Goal: Task Accomplishment & Management: Use online tool/utility

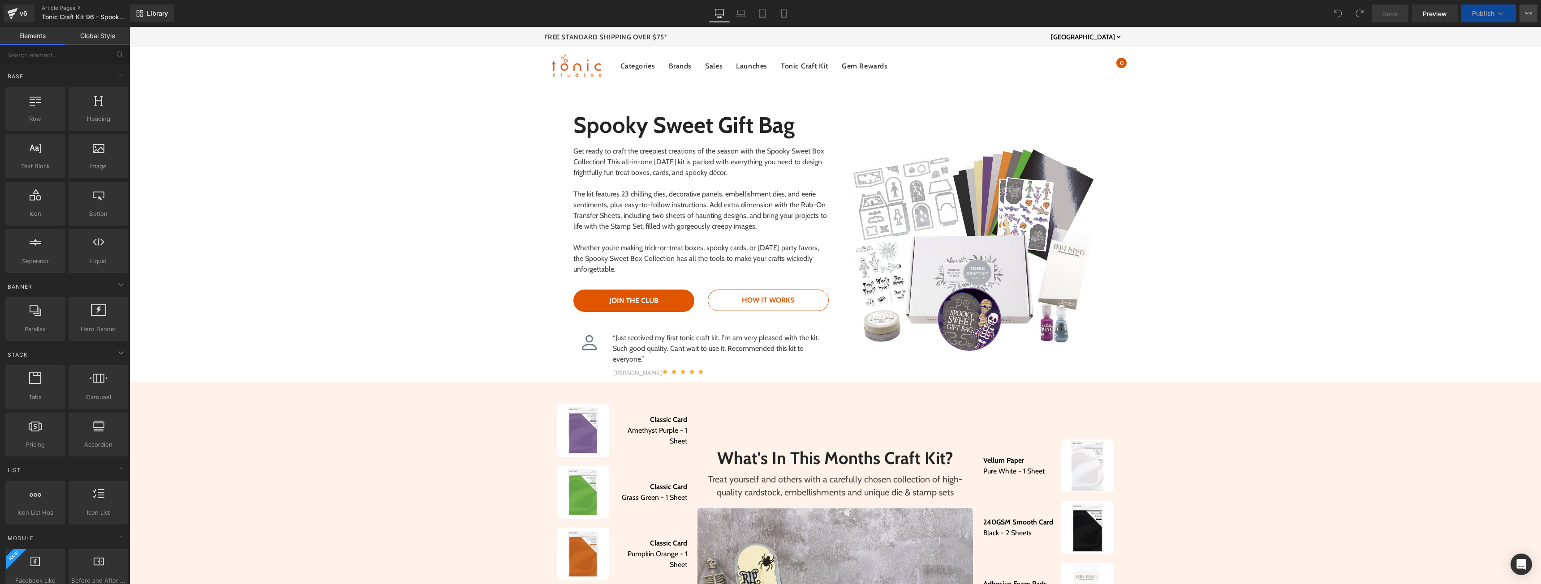
click at [1524, 17] on button "View Live Page View with current Template Save Template to Library Schedule Pub…" at bounding box center [1528, 13] width 18 height 18
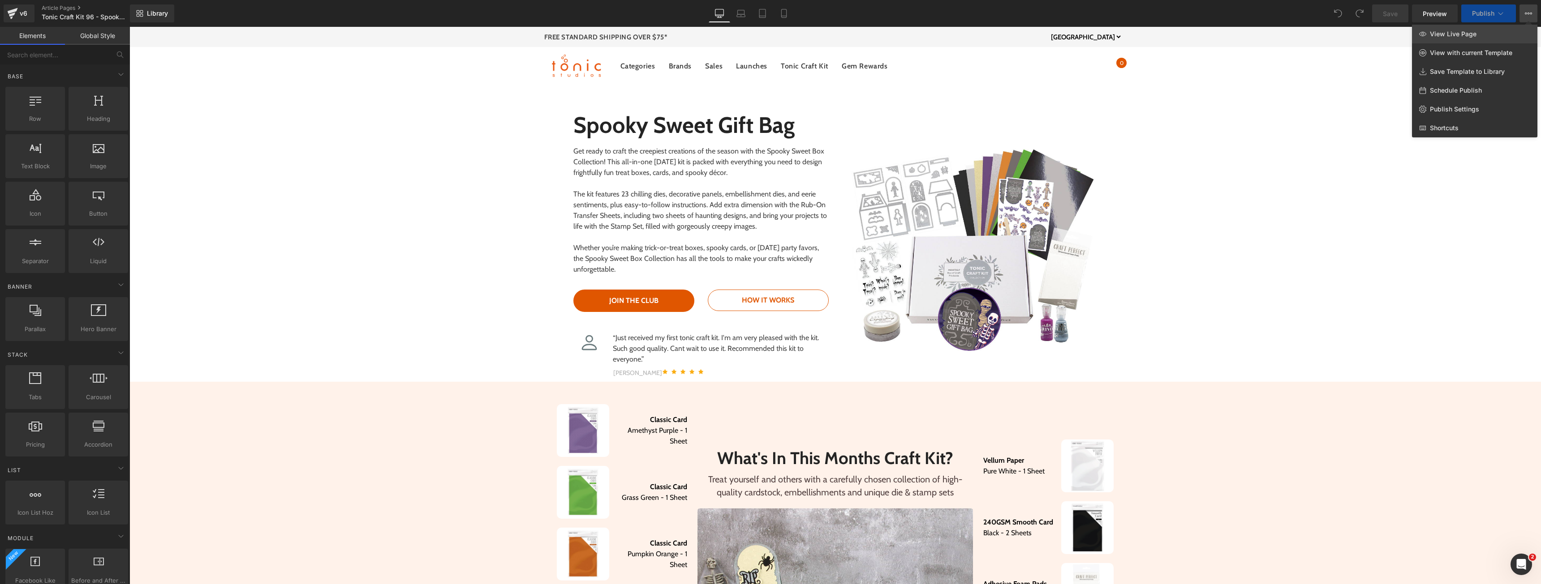
click at [1484, 35] on link "View Live Page" at bounding box center [1474, 34] width 125 height 19
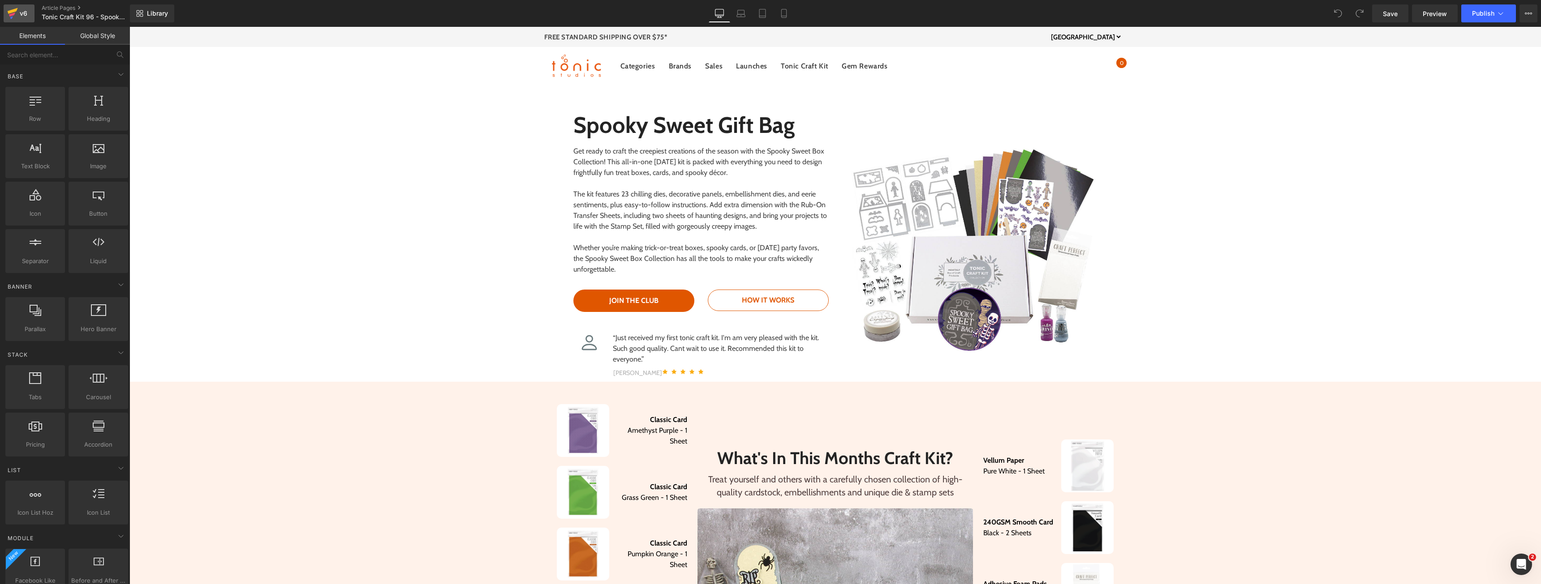
click at [10, 15] on icon at bounding box center [12, 15] width 6 height 4
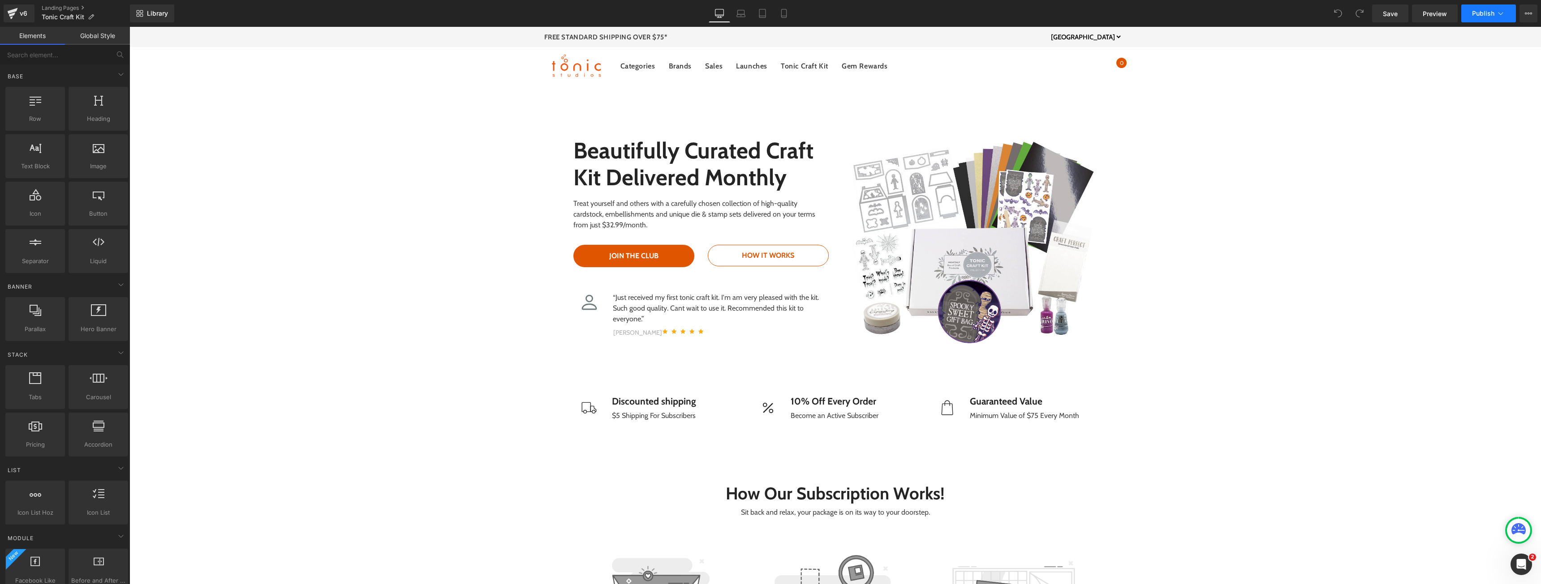
click at [1495, 10] on button "Publish" at bounding box center [1488, 13] width 55 height 18
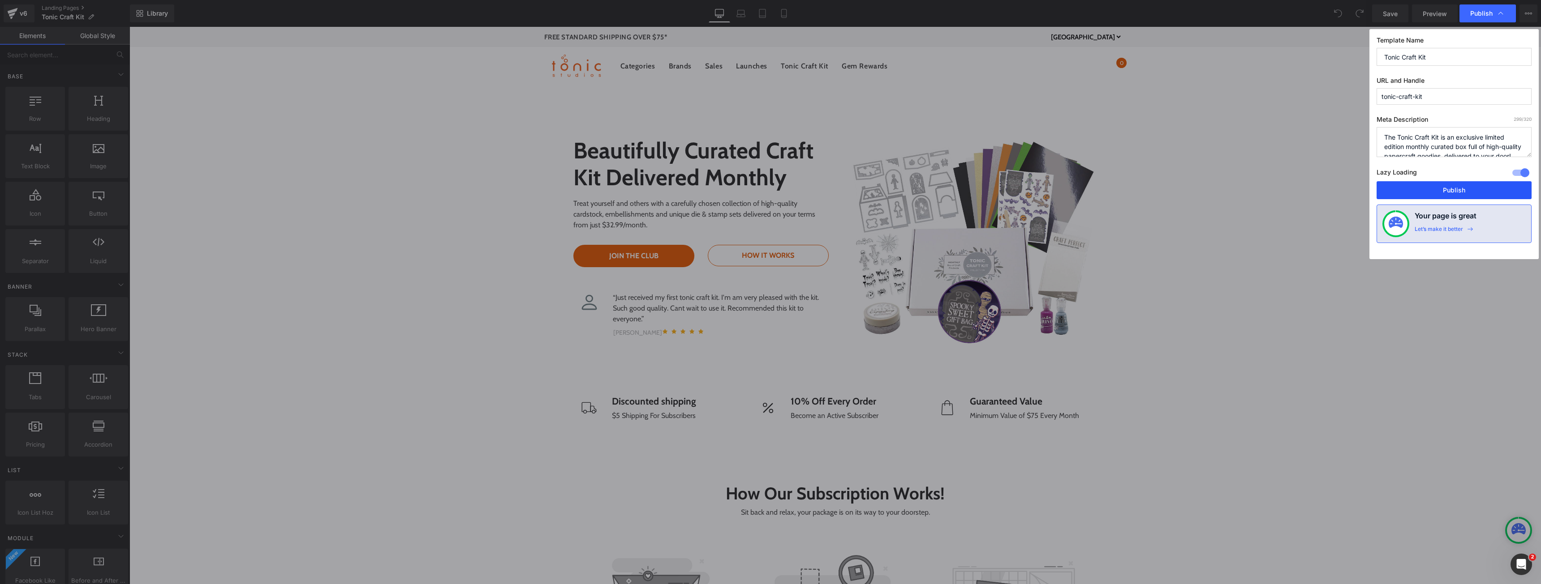
click at [1445, 188] on button "Publish" at bounding box center [1453, 190] width 155 height 18
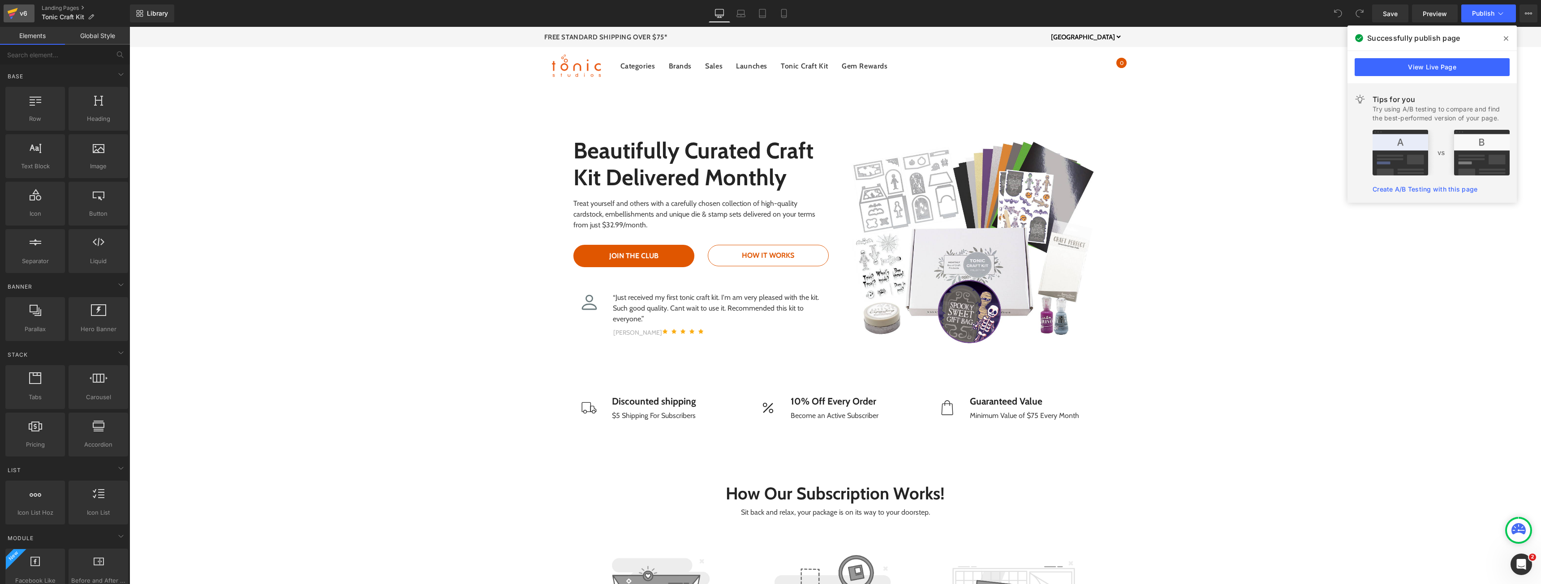
click at [18, 12] on div "v6" at bounding box center [23, 14] width 11 height 12
